Goal: Transaction & Acquisition: Purchase product/service

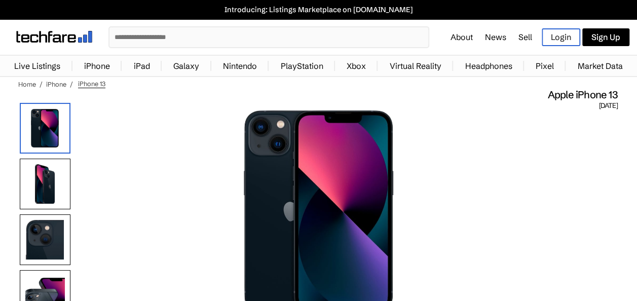
click at [84, 67] on link "iPhone" at bounding box center [97, 66] width 36 height 20
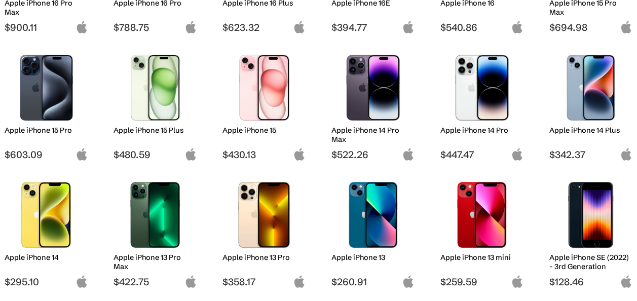
scroll to position [248, 0]
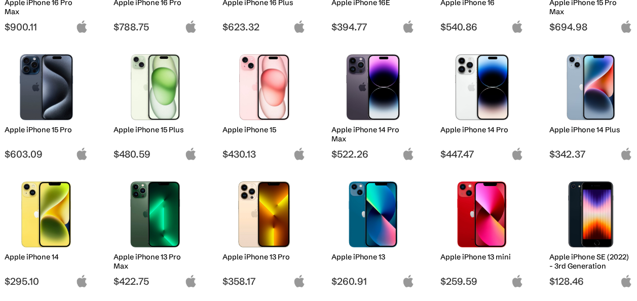
click at [595, 122] on div at bounding box center [590, 87] width 68 height 76
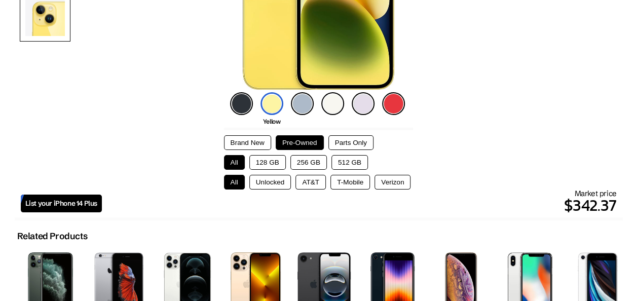
scroll to position [225, 0]
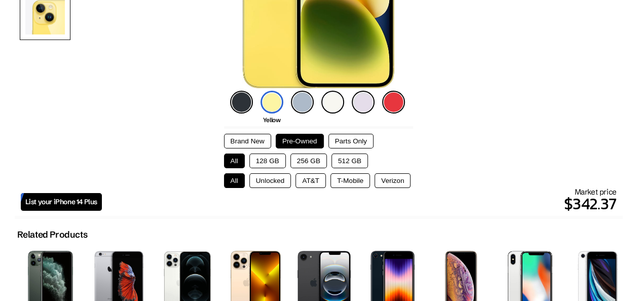
click at [263, 161] on button "128 GB" at bounding box center [267, 161] width 36 height 15
click at [314, 181] on button "AT&T" at bounding box center [310, 180] width 30 height 15
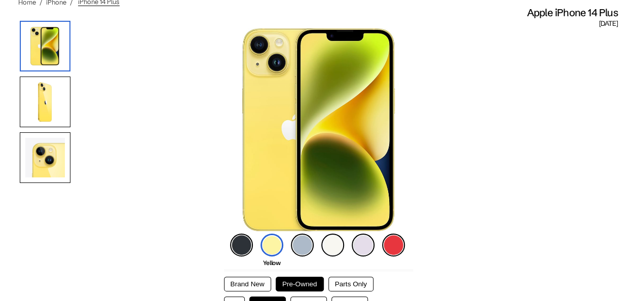
scroll to position [69, 0]
